Goal: Task Accomplishment & Management: Manage account settings

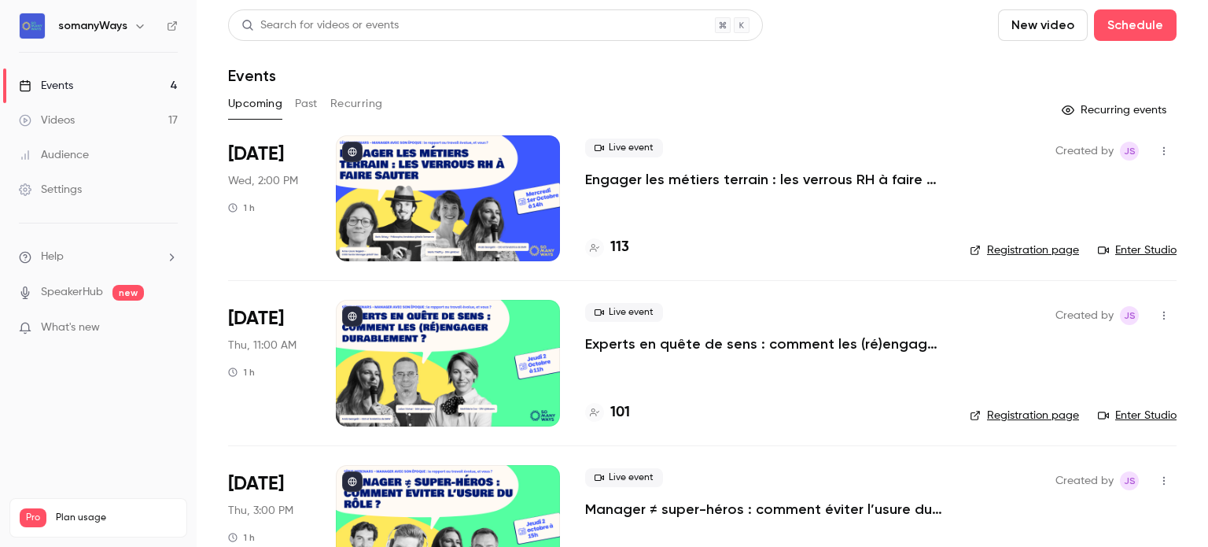
click at [481, 235] on div at bounding box center [448, 198] width 224 height 126
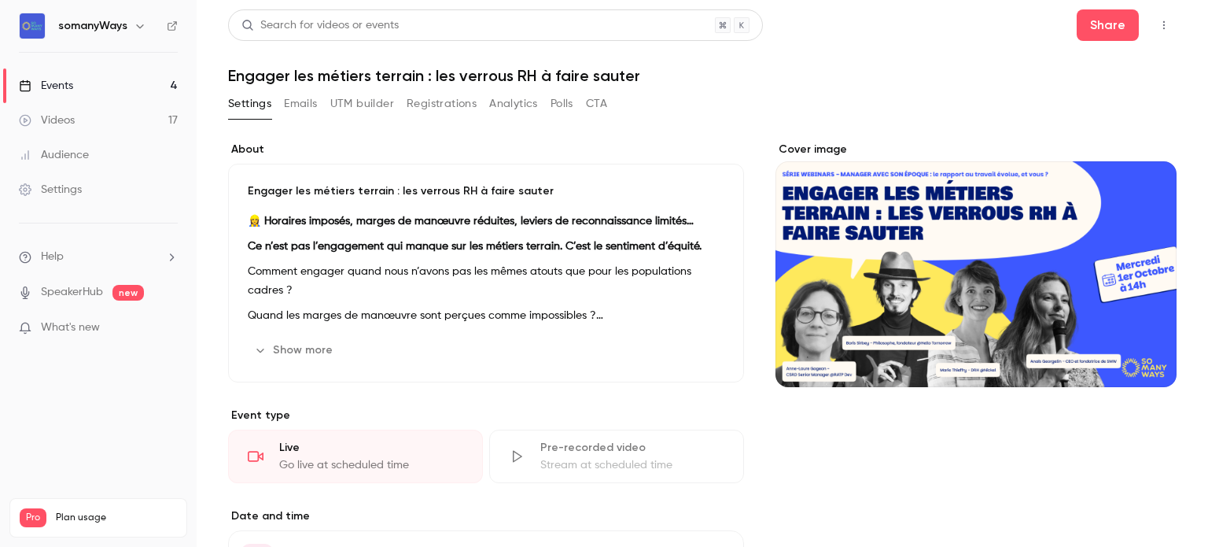
click at [99, 80] on link "Events 4" at bounding box center [98, 85] width 197 height 35
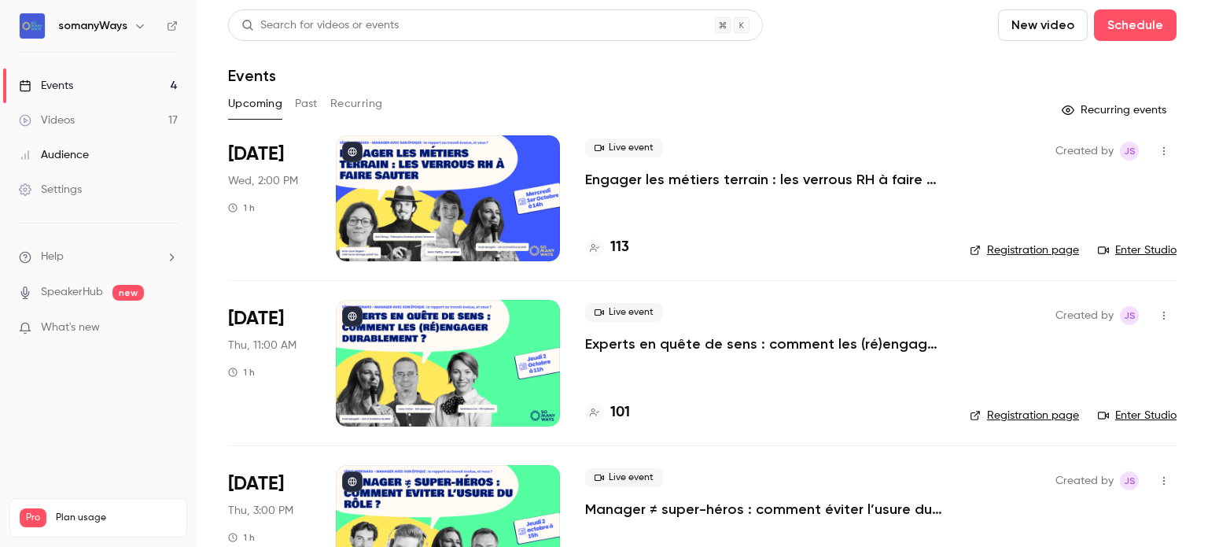
click at [637, 173] on p "Engager les métiers terrain : les verrous RH à faire sauter" at bounding box center [764, 179] width 359 height 19
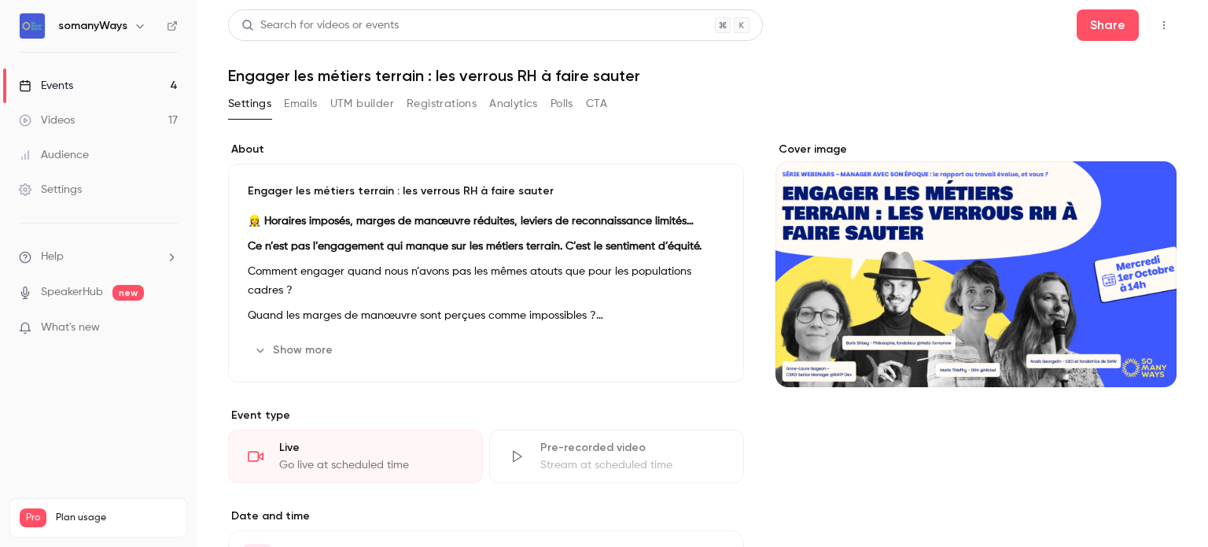
click at [347, 71] on h1 "Engager les métiers terrain : les verrous RH à faire sauter" at bounding box center [702, 75] width 948 height 19
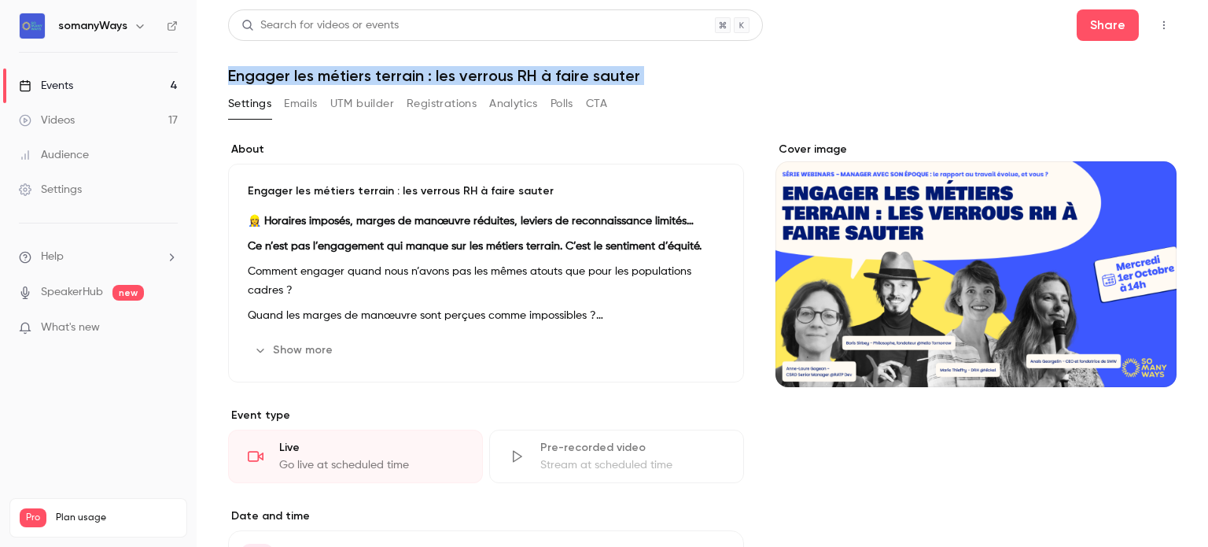
click at [347, 71] on h1 "Engager les métiers terrain : les verrous RH à faire sauter" at bounding box center [702, 75] width 948 height 19
copy div "Engager les métiers terrain : les verrous RH à faire sauter Settings Emails UTM…"
click at [153, 71] on link "Events 4" at bounding box center [98, 85] width 197 height 35
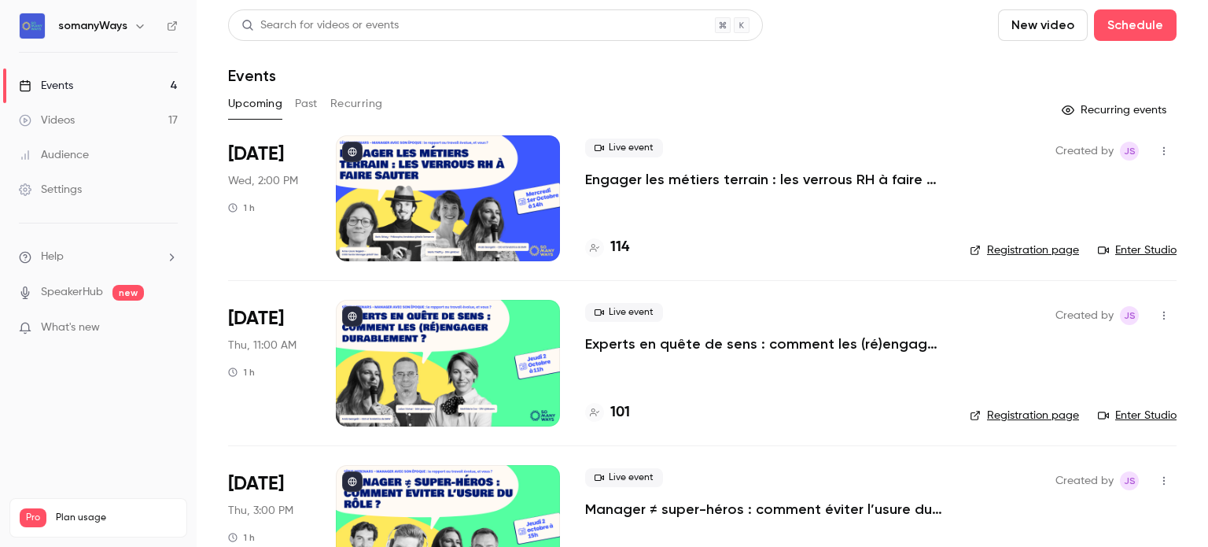
click at [635, 337] on p "Experts en quête de sens : comment les (ré)engager durablement ?" at bounding box center [764, 343] width 359 height 19
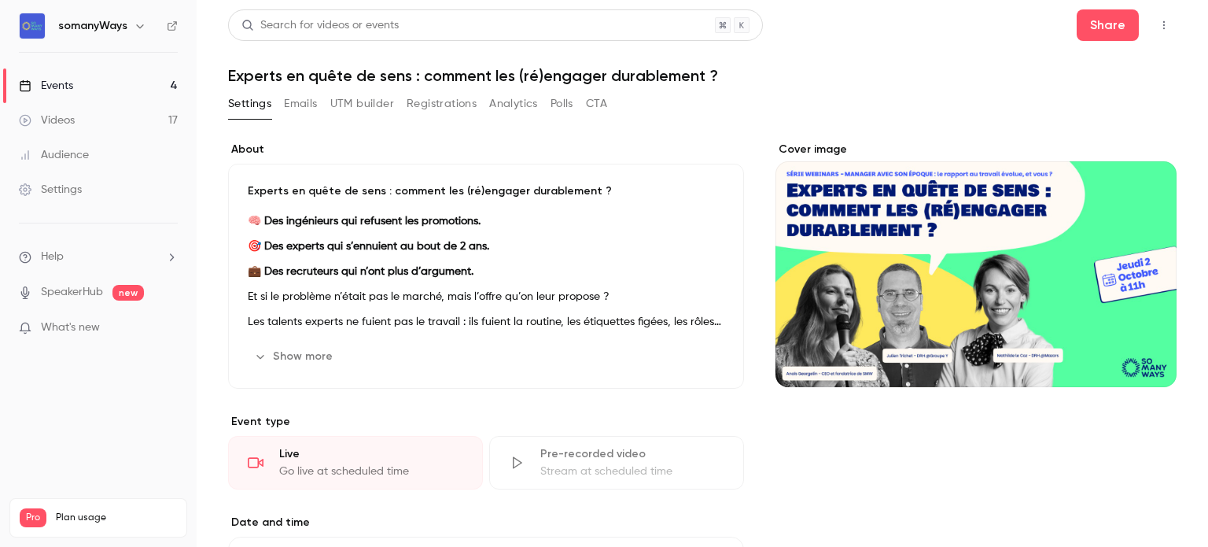
click at [414, 64] on header "Search for videos or events Share Experts en quête de sens : comment les (ré)en…" at bounding box center [702, 46] width 948 height 75
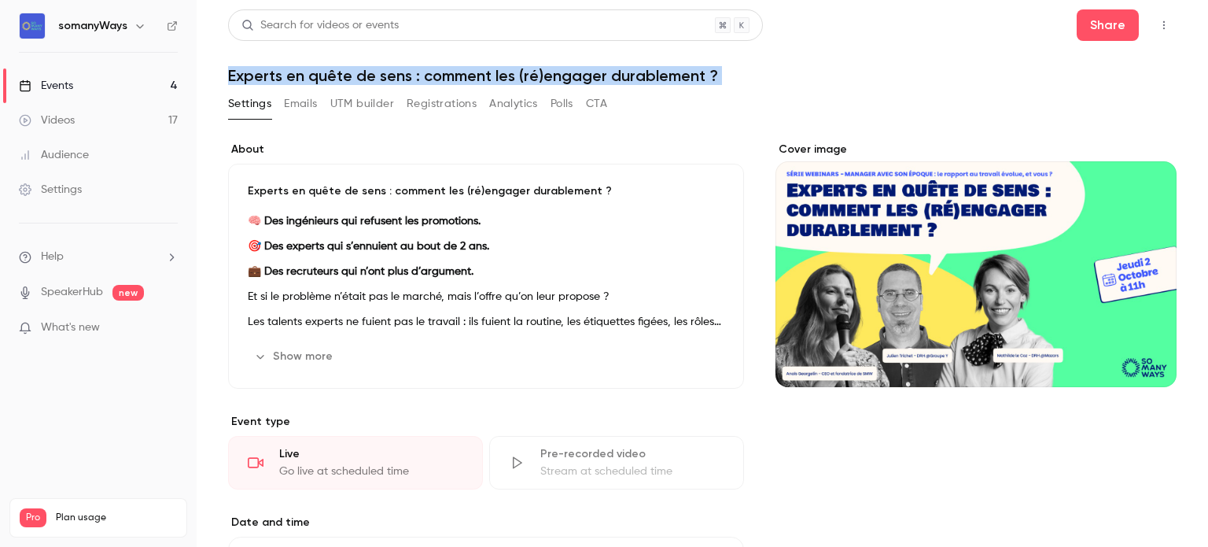
click at [414, 64] on header "Search for videos or events Share Experts en quête de sens : comment les (ré)en…" at bounding box center [702, 46] width 948 height 75
copy div "Experts en quête de sens : comment les (ré)engager durablement ? Settings Email…"
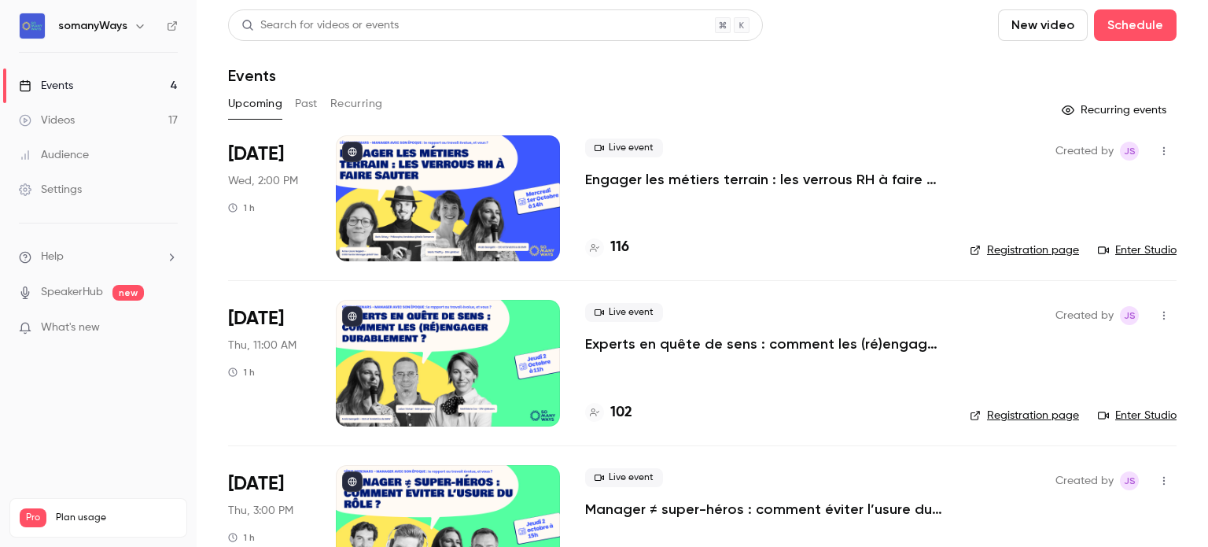
click at [733, 179] on p "Engager les métiers terrain : les verrous RH à faire sauter" at bounding box center [764, 179] width 359 height 19
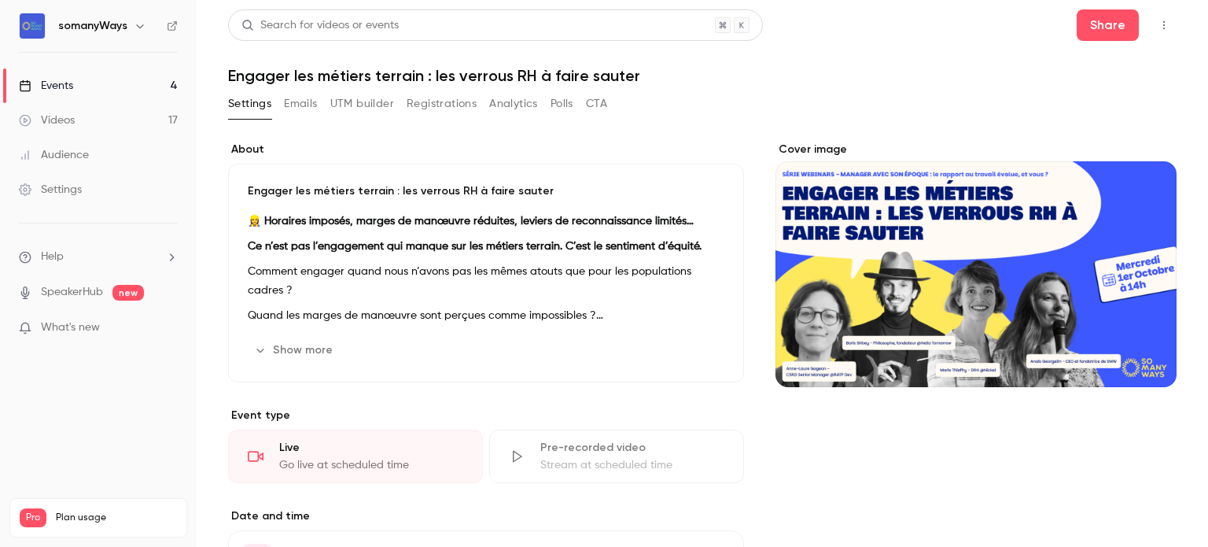
click at [422, 106] on button "Registrations" at bounding box center [442, 103] width 70 height 25
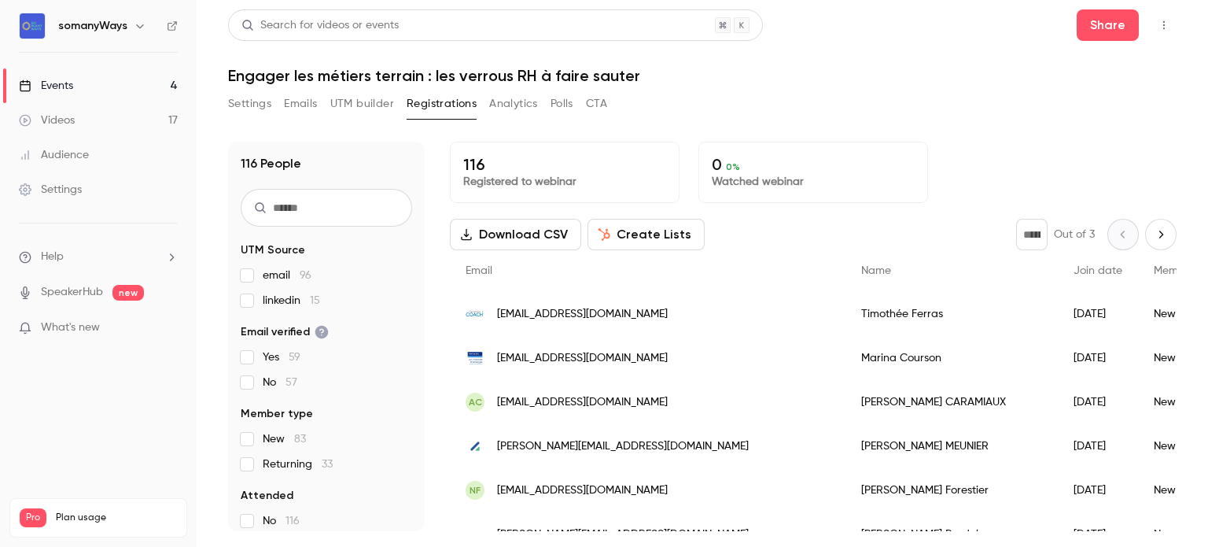
click at [651, 232] on button "Create Lists" at bounding box center [645, 234] width 117 height 31
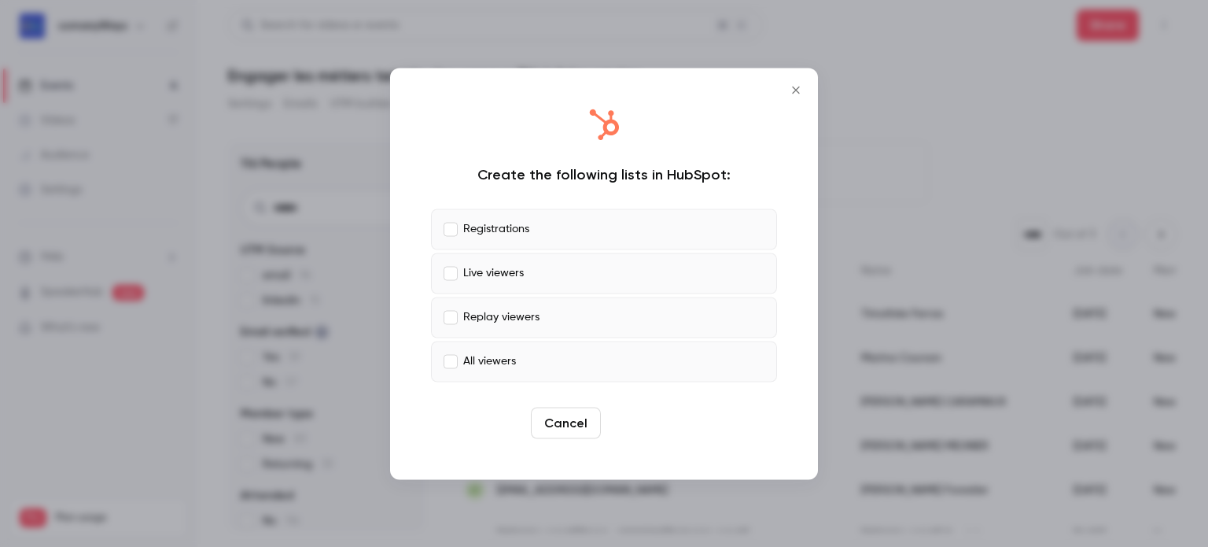
click at [643, 421] on button "Create" at bounding box center [642, 422] width 71 height 31
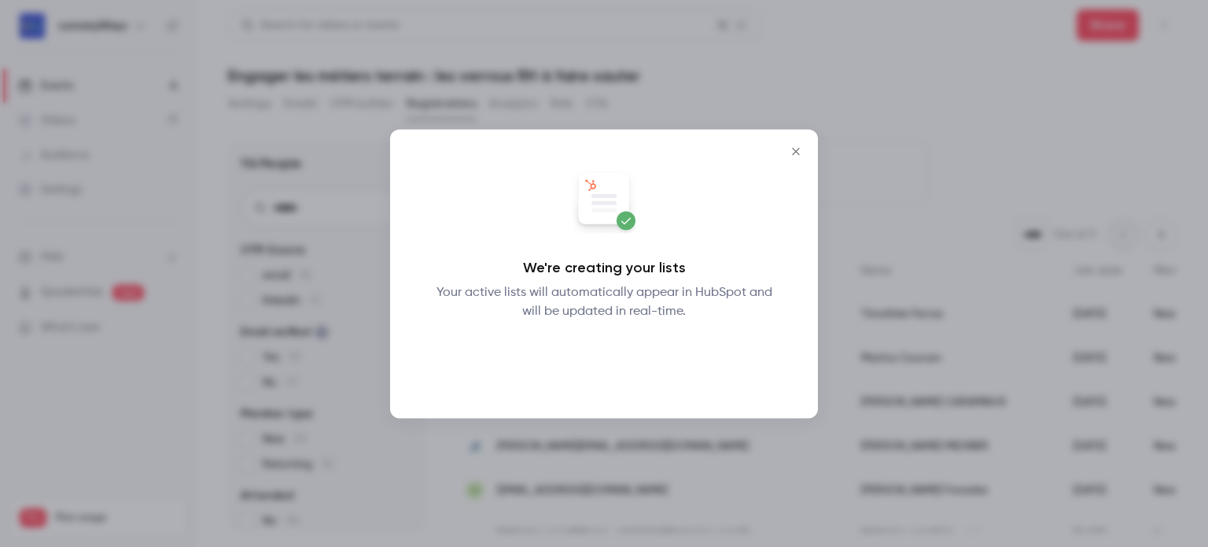
click at [598, 353] on button "Okay" at bounding box center [604, 360] width 57 height 31
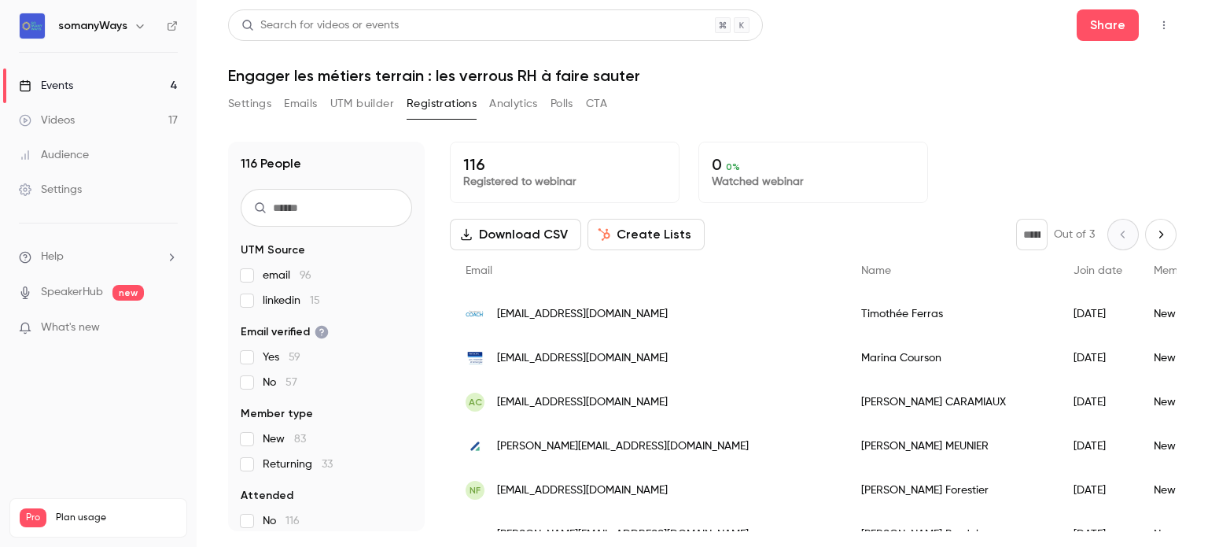
click at [373, 72] on h1 "Engager les métiers terrain : les verrous RH à faire sauter" at bounding box center [702, 75] width 948 height 19
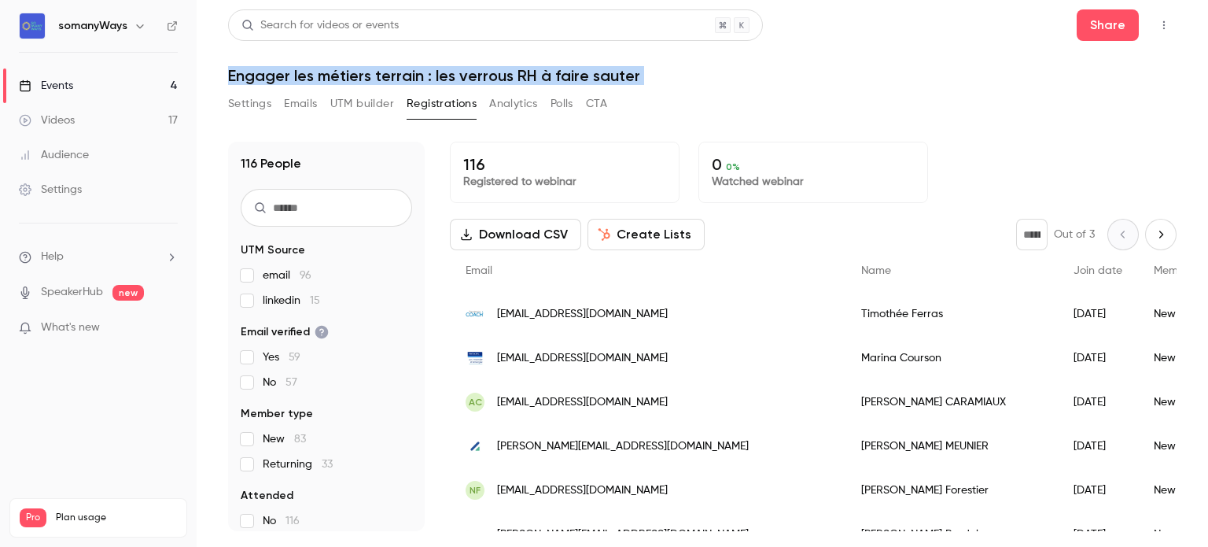
click at [373, 72] on h1 "Engager les métiers terrain : les verrous RH à faire sauter" at bounding box center [702, 75] width 948 height 19
copy div "Engager les métiers terrain : les verrous RH à faire sauter Settings Emails UTM…"
click at [160, 83] on link "Events 4" at bounding box center [98, 85] width 197 height 35
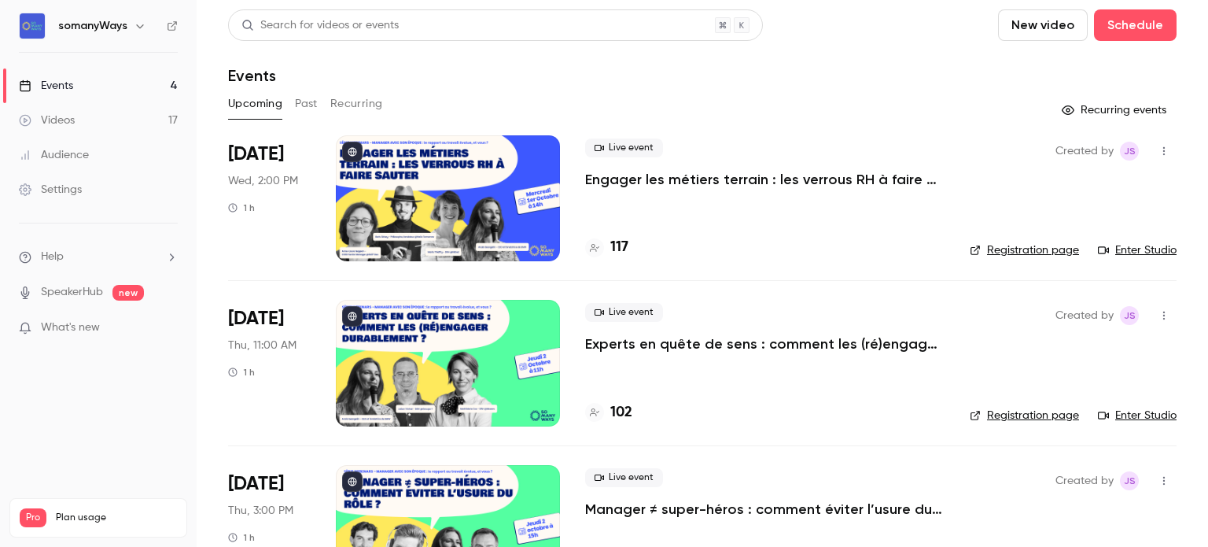
click at [636, 346] on p "Experts en quête de sens : comment les (ré)engager durablement ?" at bounding box center [764, 343] width 359 height 19
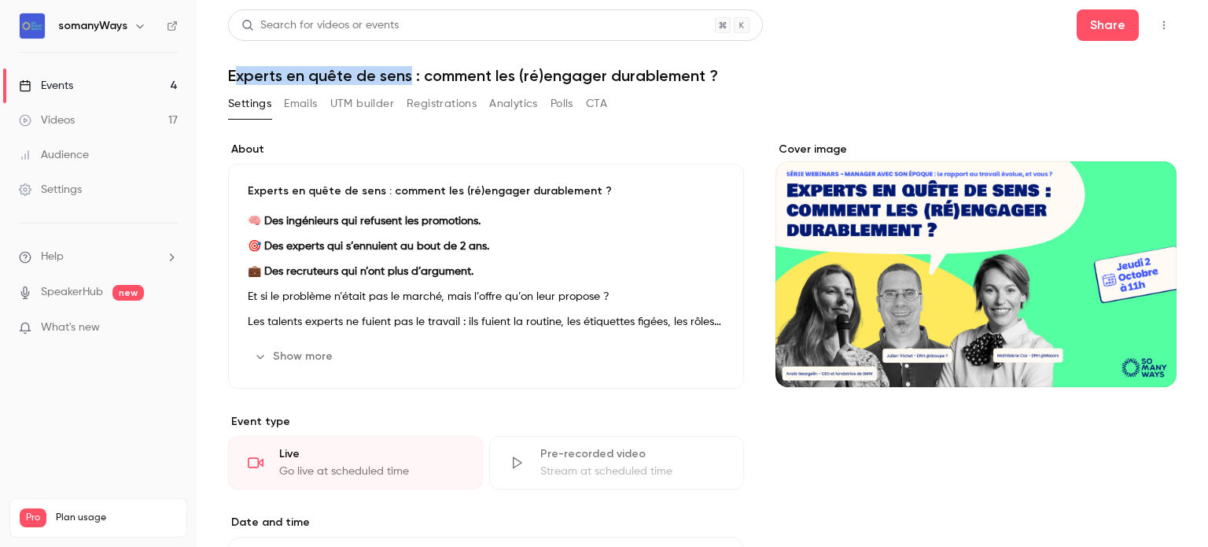
drag, startPoint x: 361, startPoint y: 70, endPoint x: 234, endPoint y: 66, distance: 126.7
click at [234, 66] on h1 "Experts en quête de sens : comment les (ré)engager durablement ?" at bounding box center [702, 75] width 948 height 19
drag, startPoint x: 229, startPoint y: 70, endPoint x: 409, endPoint y: 79, distance: 180.3
click at [409, 79] on h1 "Experts en quête de sens : comment les (ré)engager durablement ?" at bounding box center [702, 75] width 948 height 19
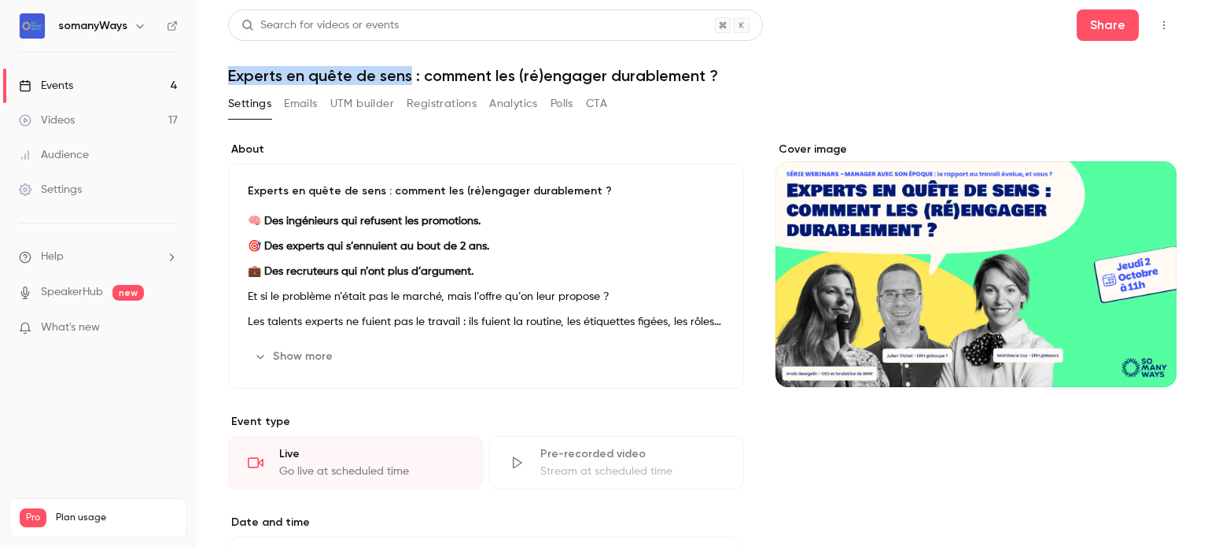
copy h1 "Experts en quête de sens"
click at [148, 90] on link "Events 4" at bounding box center [98, 85] width 197 height 35
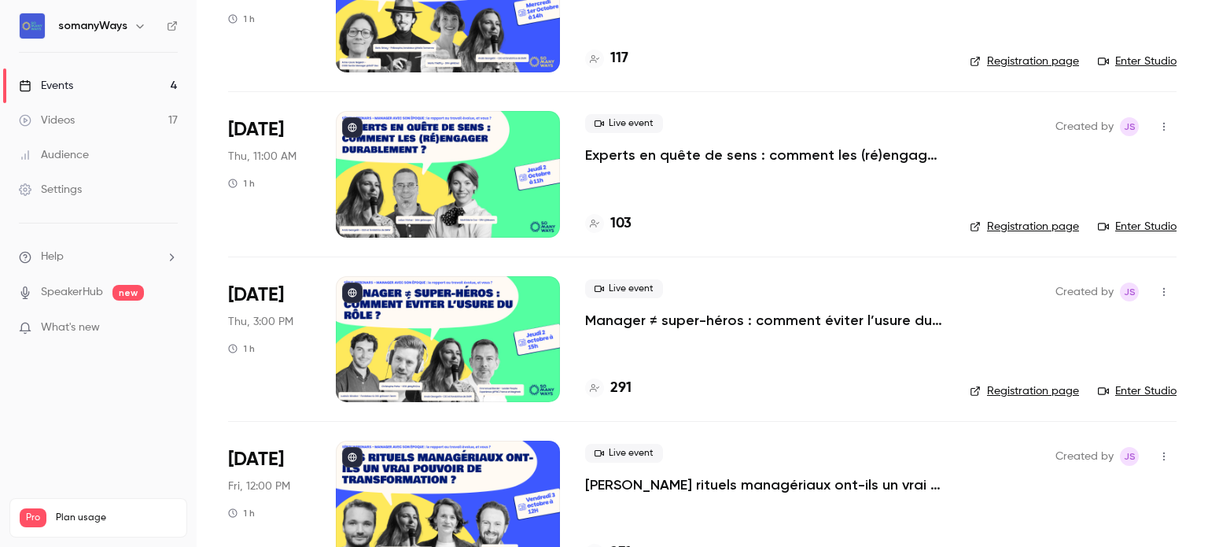
scroll to position [189, 0]
click at [620, 322] on p "Manager ≠ super-héros : comment éviter l’usure du rôle ?" at bounding box center [764, 320] width 359 height 19
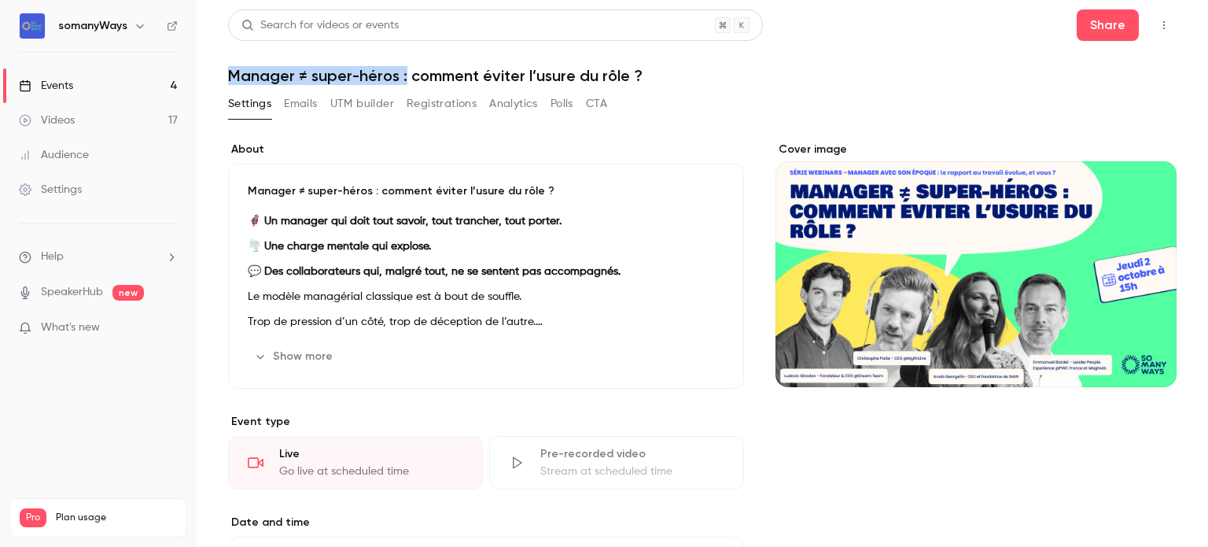
drag, startPoint x: 405, startPoint y: 77, endPoint x: 212, endPoint y: 79, distance: 192.7
click at [212, 79] on main "Search for videos or events Share Manager ≠ super-héros : comment éviter l’usur…" at bounding box center [702, 273] width 1011 height 547
click at [336, 78] on h1 "Manager ≠ super-héros : comment éviter l’usure du rôle ?" at bounding box center [702, 75] width 948 height 19
drag, startPoint x: 396, startPoint y: 77, endPoint x: 195, endPoint y: 84, distance: 200.7
click at [195, 84] on div "somanyWays Events 4 Videos 17 Audience Settings Help SpeakerHub new What's new …" at bounding box center [604, 273] width 1208 height 547
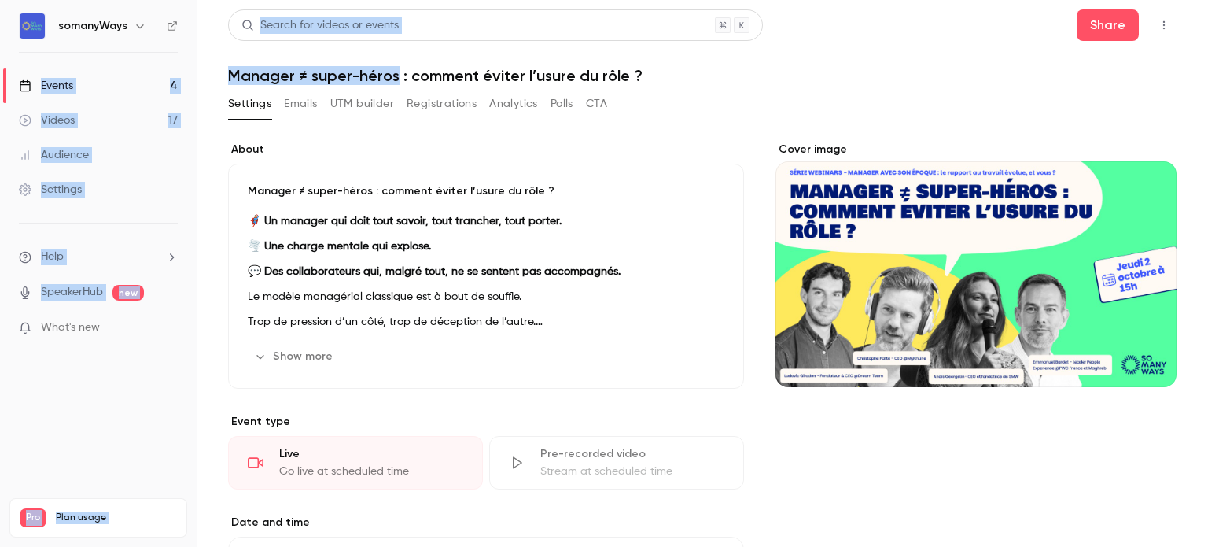
copy div "Events 4 Videos 17 Audience Settings Help SpeakerHub new What's new Pro Plan us…"
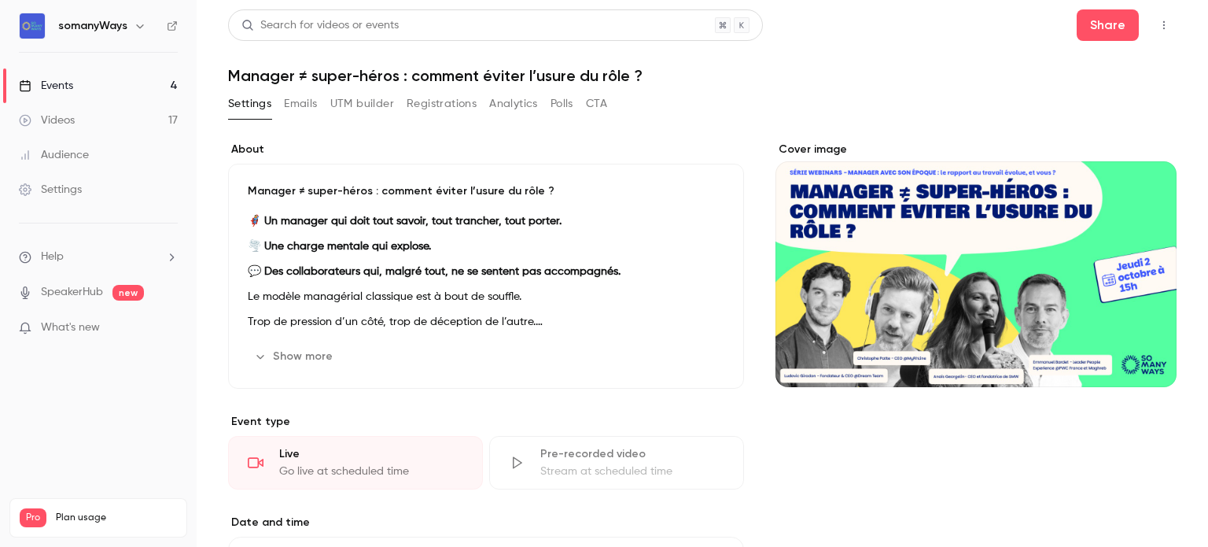
drag, startPoint x: 396, startPoint y: 76, endPoint x: 229, endPoint y: 75, distance: 167.5
click at [229, 75] on h1 "Manager ≠ super-héros : comment éviter l’usure du rôle ?" at bounding box center [702, 75] width 948 height 19
copy h1 "Manager ≠ super-héros"
click at [155, 83] on link "Events 4" at bounding box center [98, 85] width 197 height 35
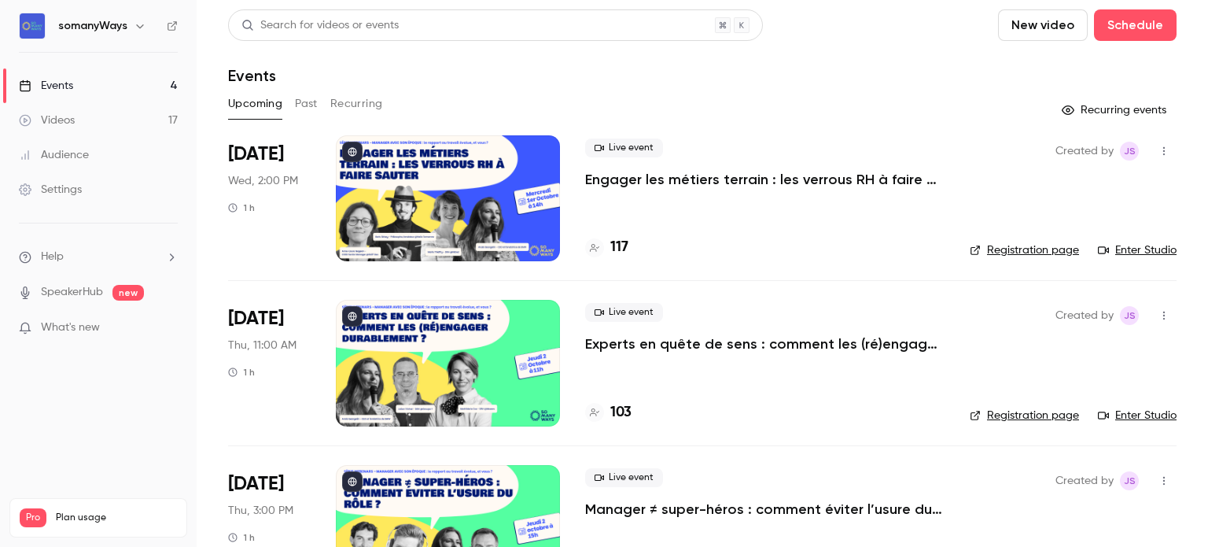
scroll to position [236, 0]
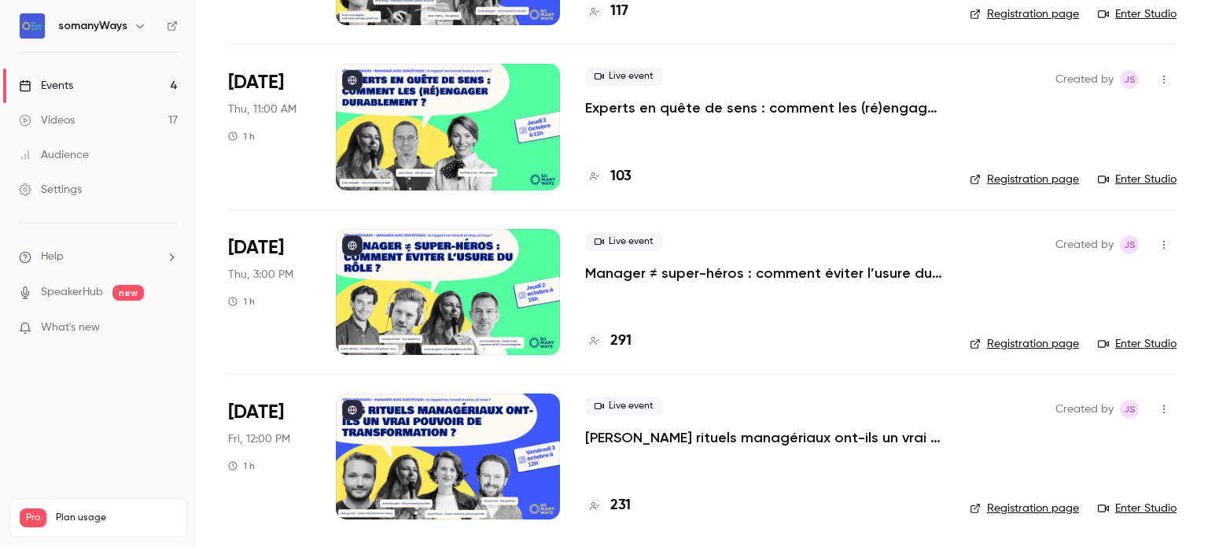
click at [642, 448] on div "Live event Vos rituels managériaux ont-ils un vrai pouvoir de transformation ? …" at bounding box center [764, 456] width 359 height 126
click at [635, 432] on p "[PERSON_NAME] rituels managériaux ont-ils un vrai pouvoir de transformation ?" at bounding box center [764, 437] width 359 height 19
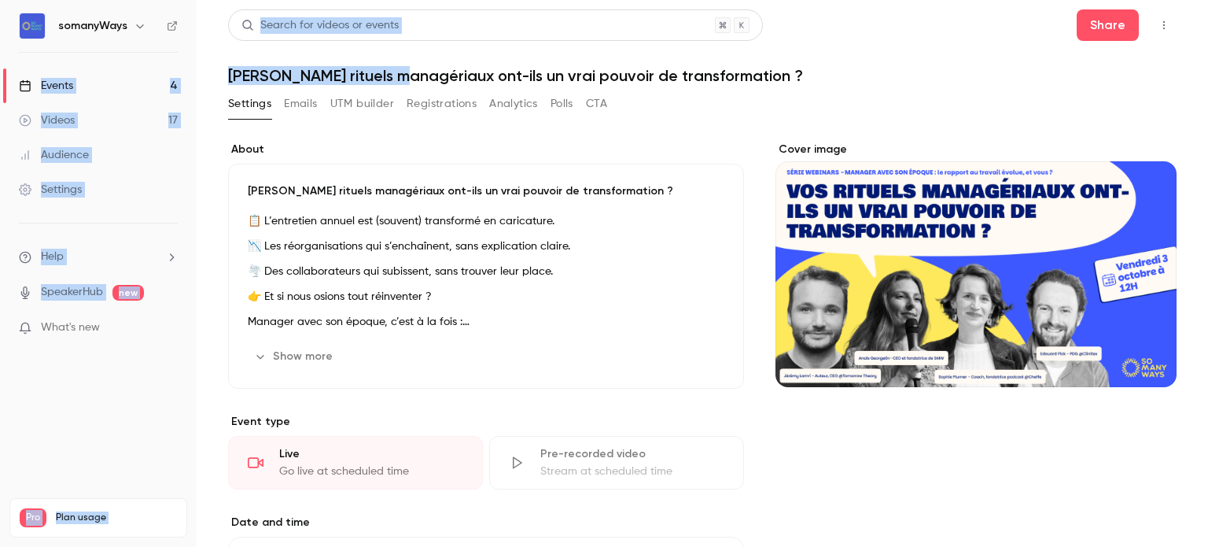
drag, startPoint x: 226, startPoint y: 53, endPoint x: 138, endPoint y: 50, distance: 88.9
click at [138, 50] on div "somanyWays Events 4 Videos 17 Audience Settings Help SpeakerHub new What's new …" at bounding box center [604, 273] width 1208 height 547
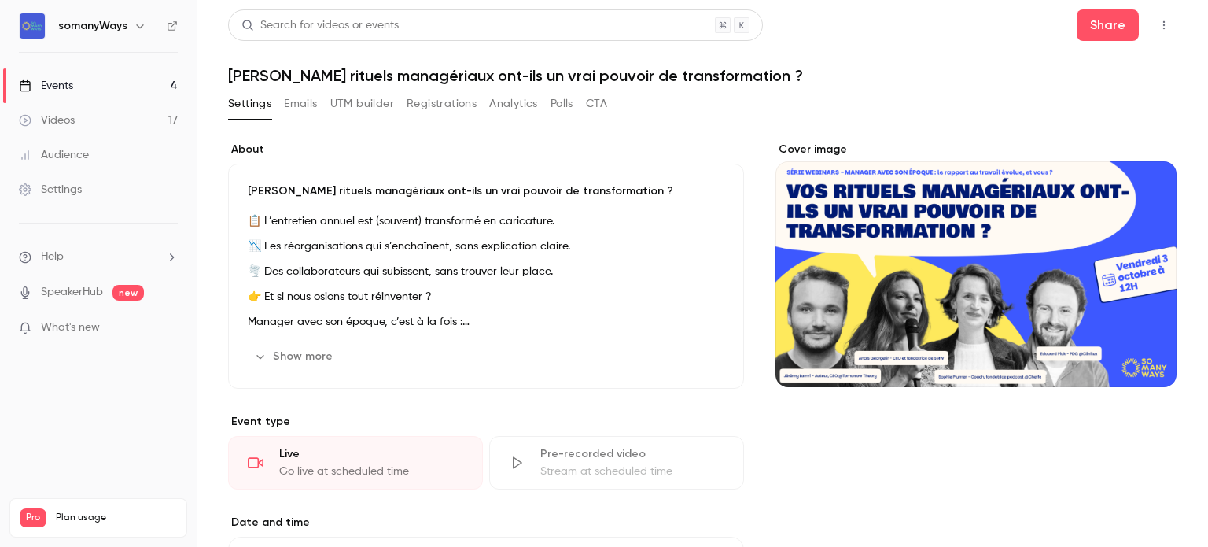
click at [409, 72] on h1 "[PERSON_NAME] rituels managériaux ont-ils un vrai pouvoir de transformation ?" at bounding box center [702, 75] width 948 height 19
drag, startPoint x: 403, startPoint y: 75, endPoint x: 226, endPoint y: 75, distance: 176.9
click at [226, 75] on main "Search for videos or events Share Vos rituels managériaux ont-ils un vrai pouvo…" at bounding box center [702, 273] width 1011 height 547
copy h1 "Vos rituels managériaux"
click at [167, 79] on link "Events 4" at bounding box center [98, 85] width 197 height 35
